Goal: Task Accomplishment & Management: Use online tool/utility

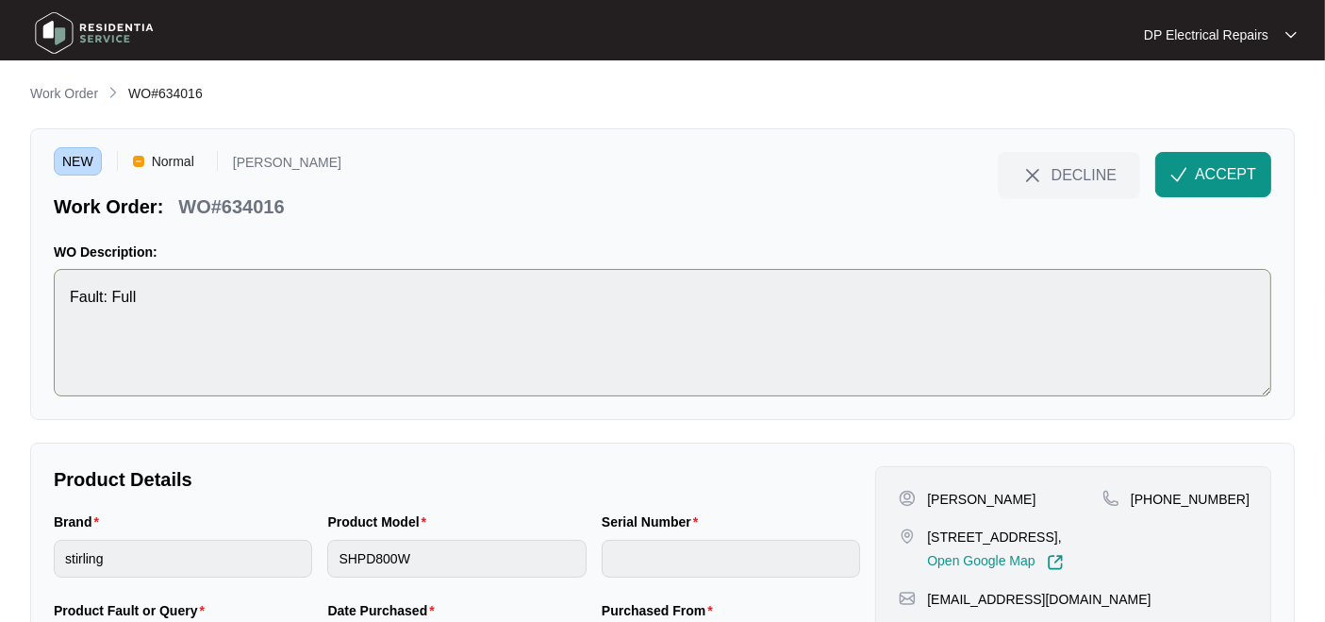
click at [1229, 163] on span "ACCEPT" at bounding box center [1225, 174] width 61 height 23
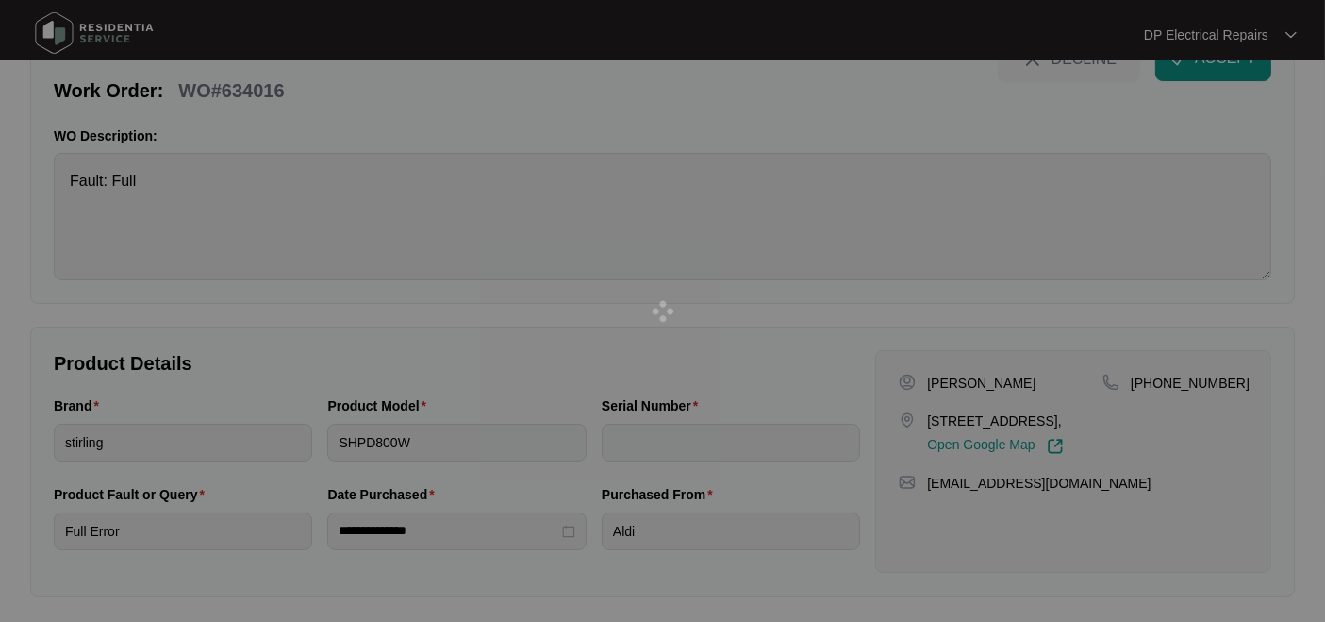
scroll to position [118, 0]
click at [260, 90] on div at bounding box center [662, 311] width 1325 height 622
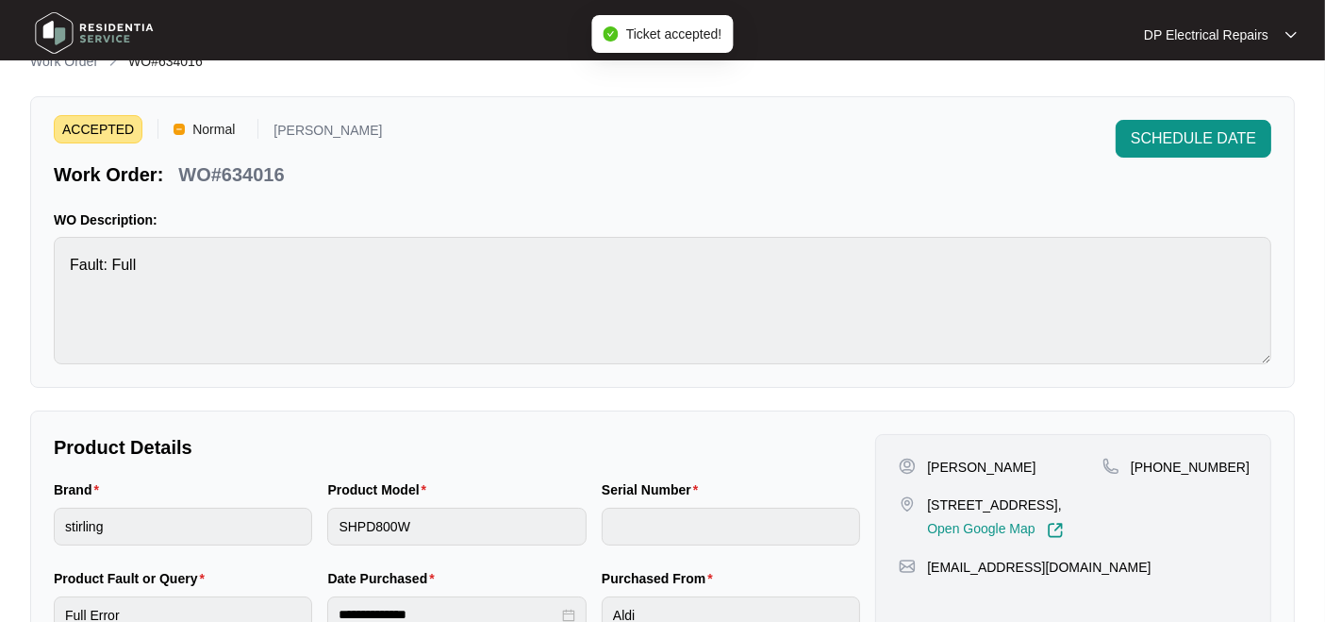
scroll to position [13, 0]
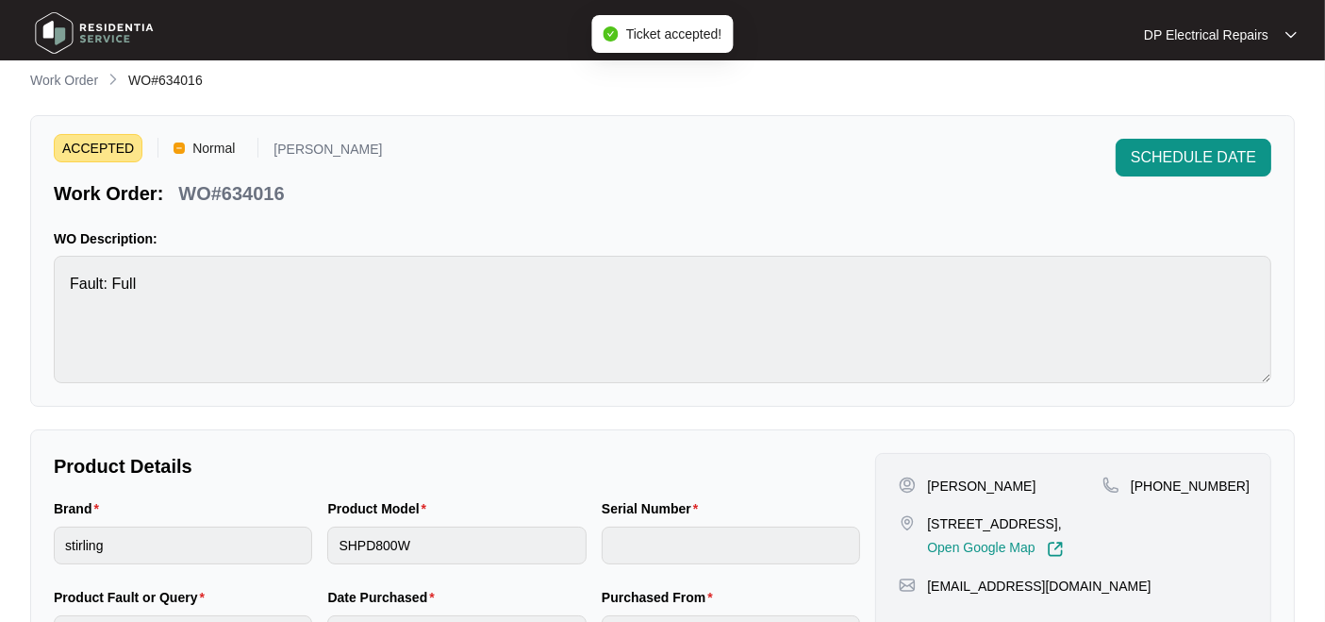
click at [245, 192] on p "WO#634016" at bounding box center [231, 193] width 106 height 26
copy p "634016"
click at [353, 438] on div "**********" at bounding box center [662, 564] width 1265 height 270
drag, startPoint x: 928, startPoint y: 519, endPoint x: 1094, endPoint y: 539, distance: 167.3
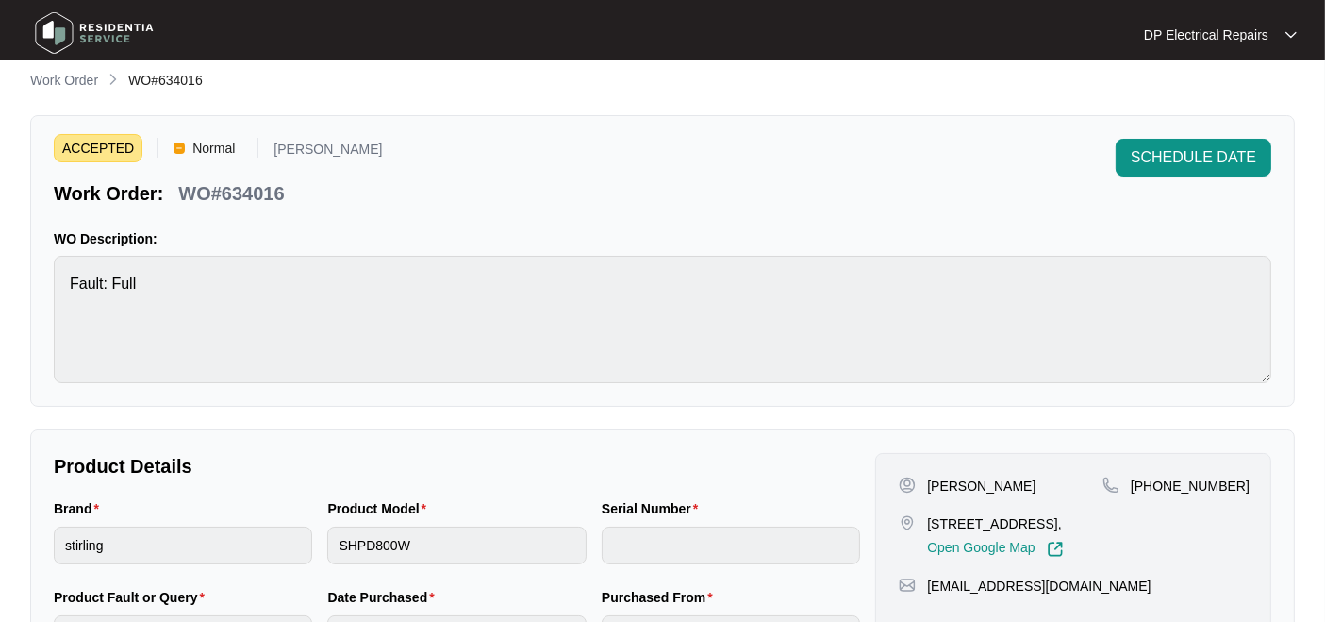
click at [1063, 533] on p "[STREET_ADDRESS]," at bounding box center [995, 523] width 136 height 19
copy p "[STREET_ADDRESS],"
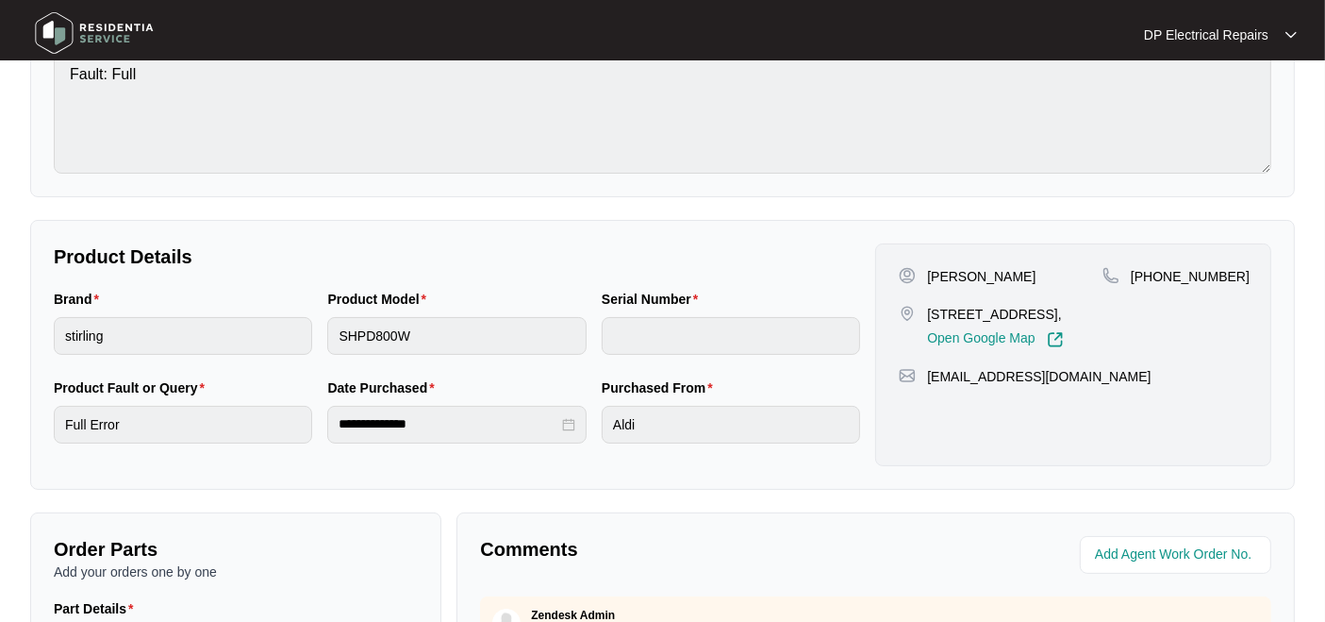
click at [513, 256] on p "Product Details" at bounding box center [457, 256] width 806 height 26
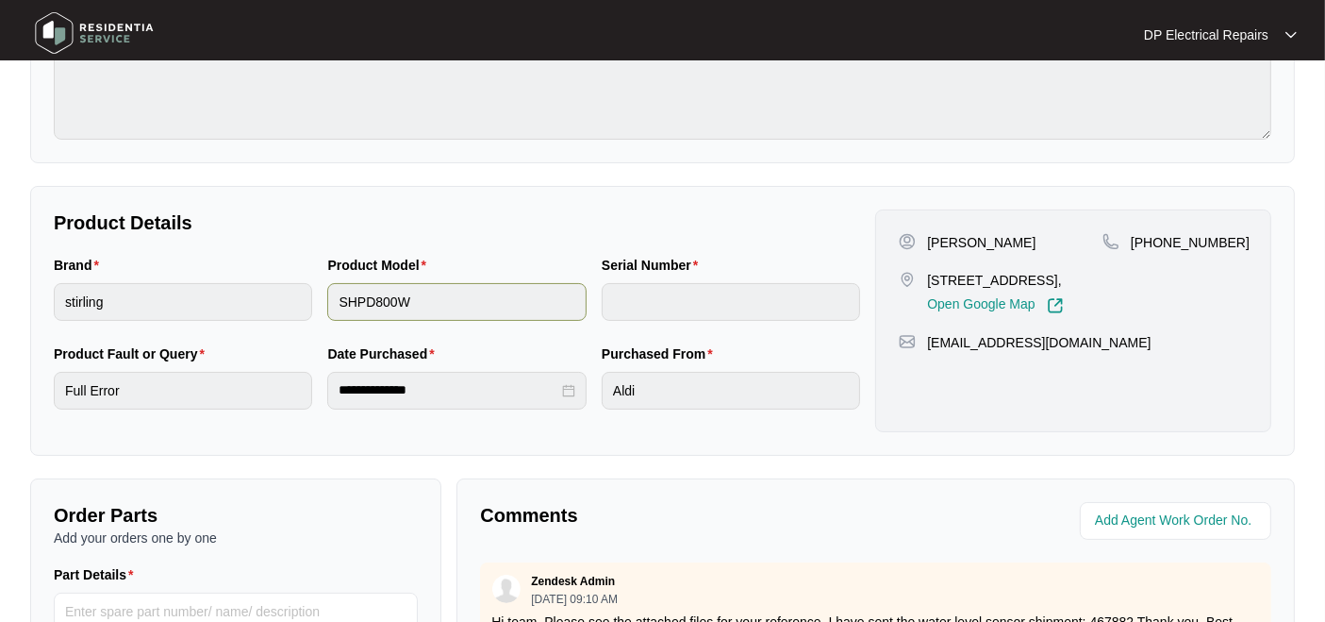
scroll to position [223, 0]
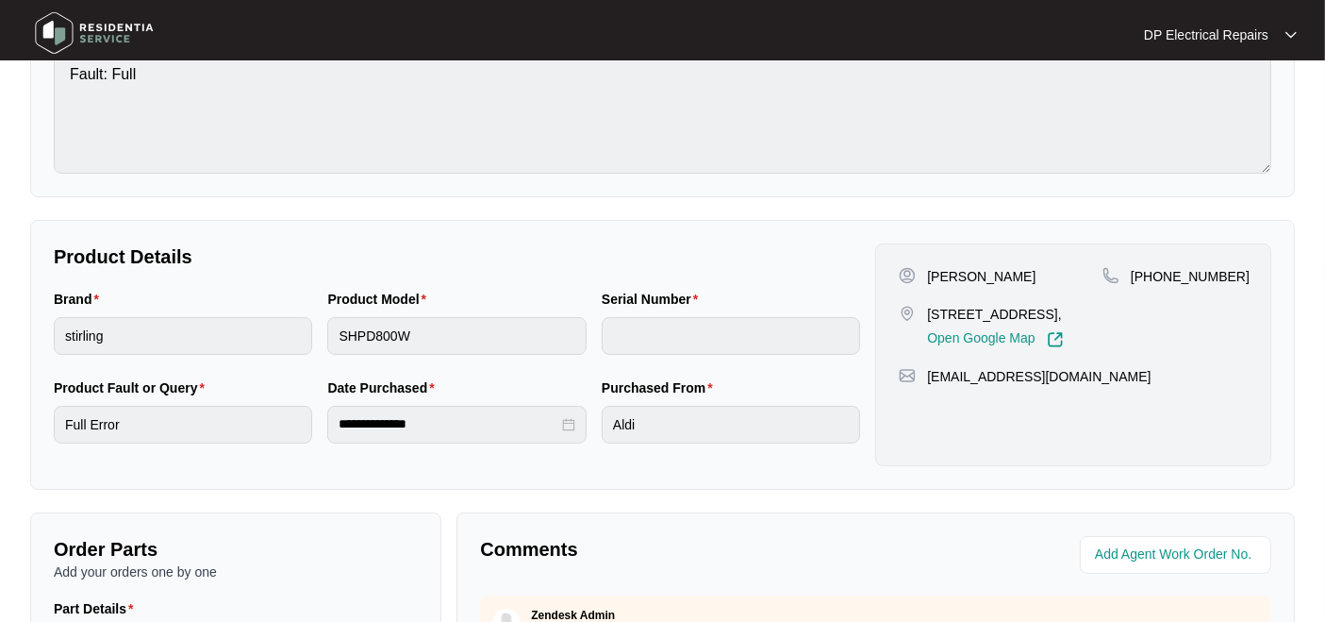
click at [48, 413] on div "Product Fault or Query Full Error" at bounding box center [183, 421] width 274 height 89
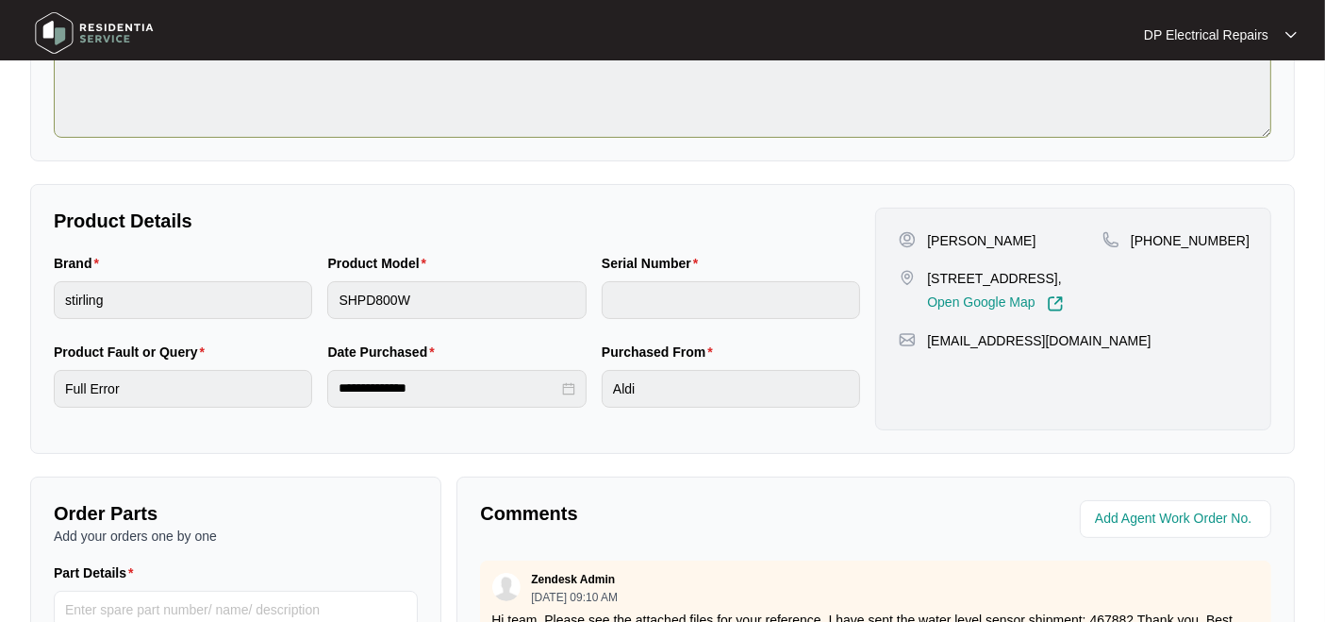
scroll to position [118, 0]
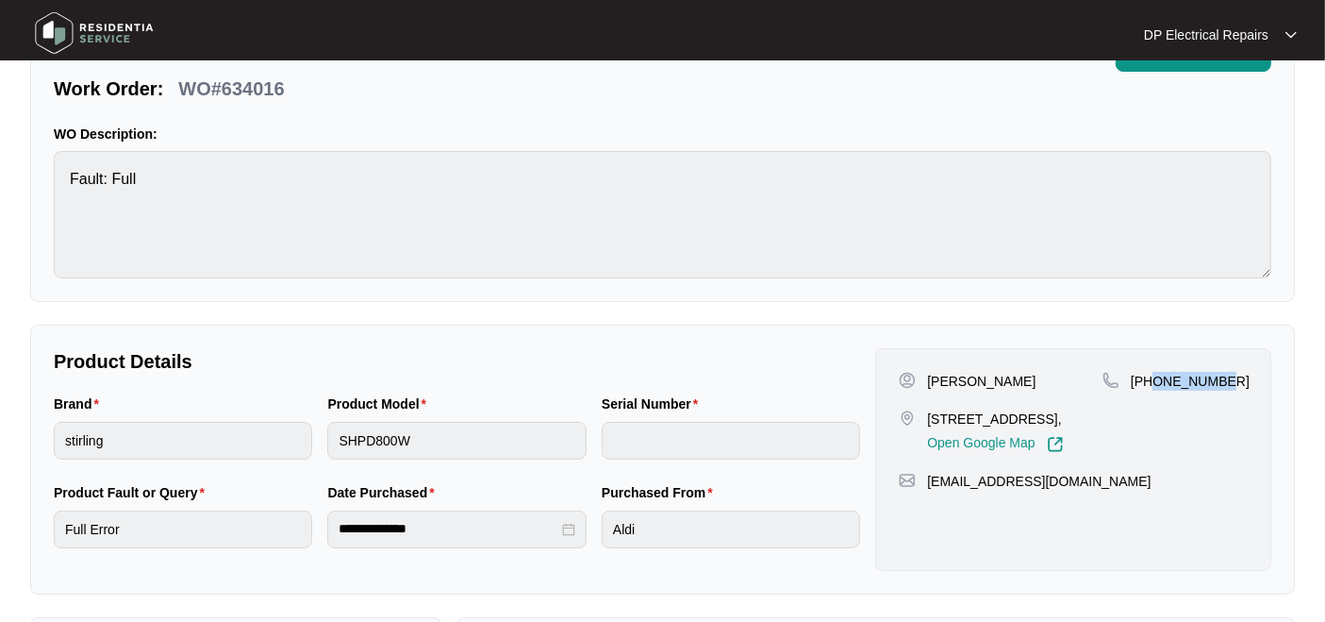
drag, startPoint x: 1153, startPoint y: 375, endPoint x: 1249, endPoint y: 368, distance: 95.6
click at [1249, 368] on div "[PERSON_NAME] [STREET_ADDRESS], Open Google Map [PHONE_NUMBER] [EMAIL_ADDRESS][…" at bounding box center [1073, 459] width 396 height 223
copy p "412420244"
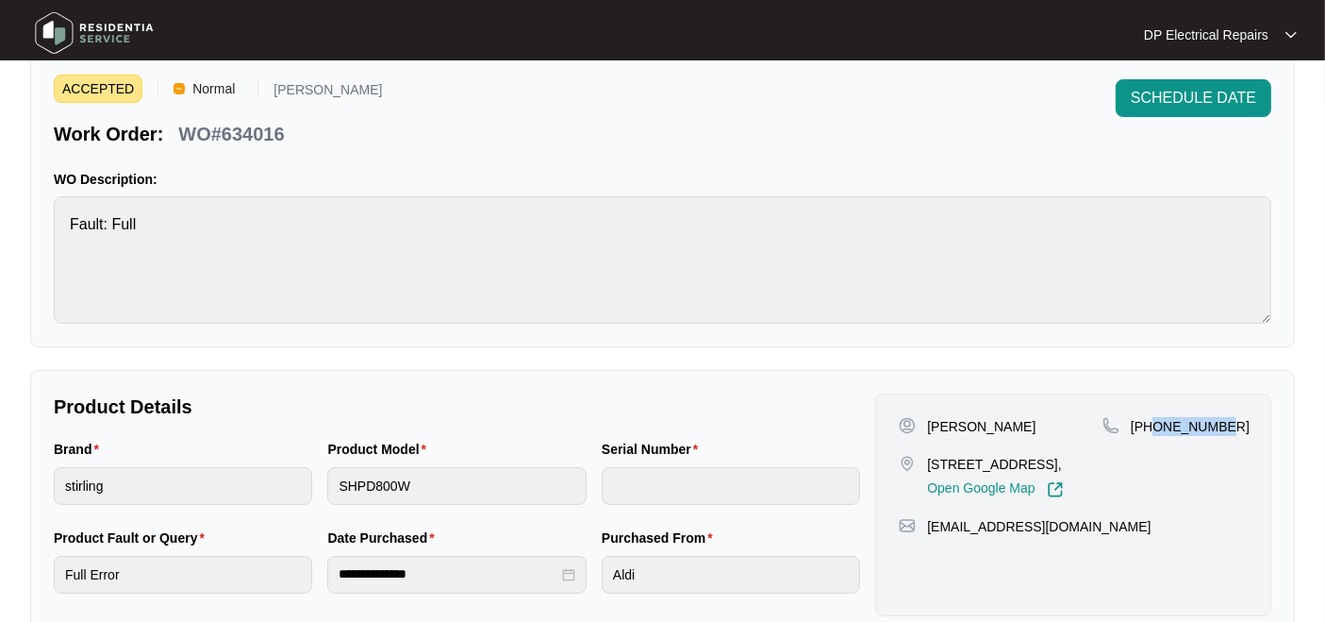
scroll to position [105, 0]
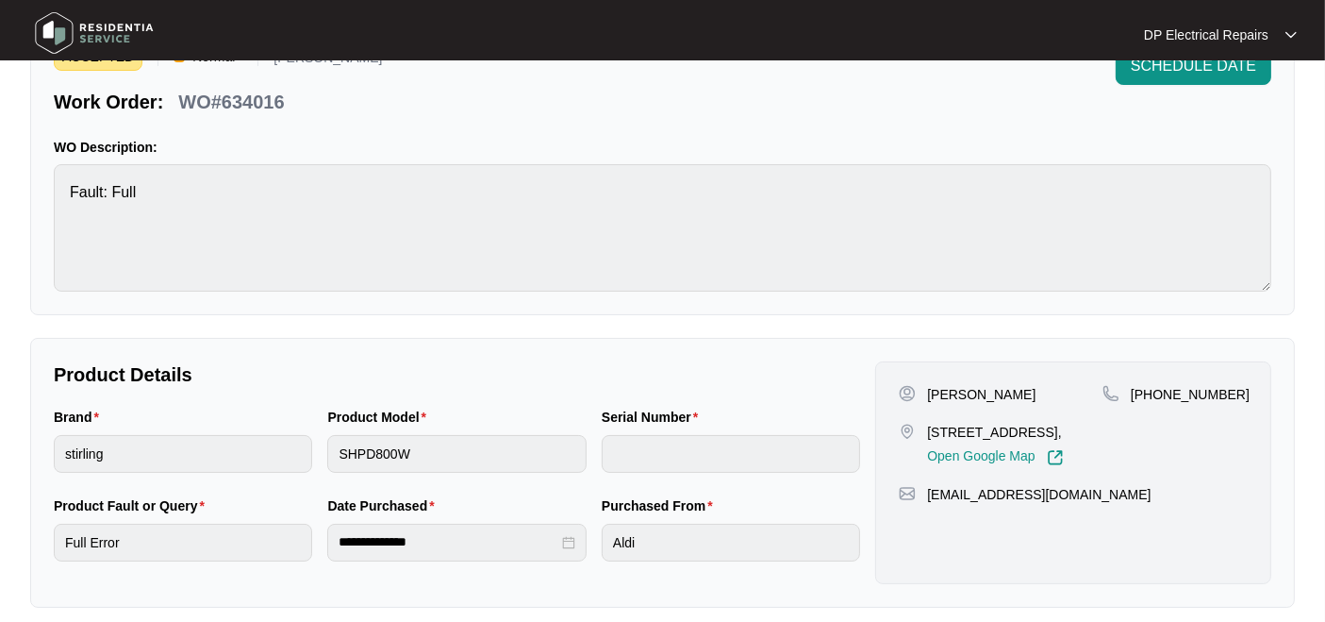
click at [547, 374] on p "Product Details" at bounding box center [457, 374] width 806 height 26
